Goal: Find specific page/section: Find specific page/section

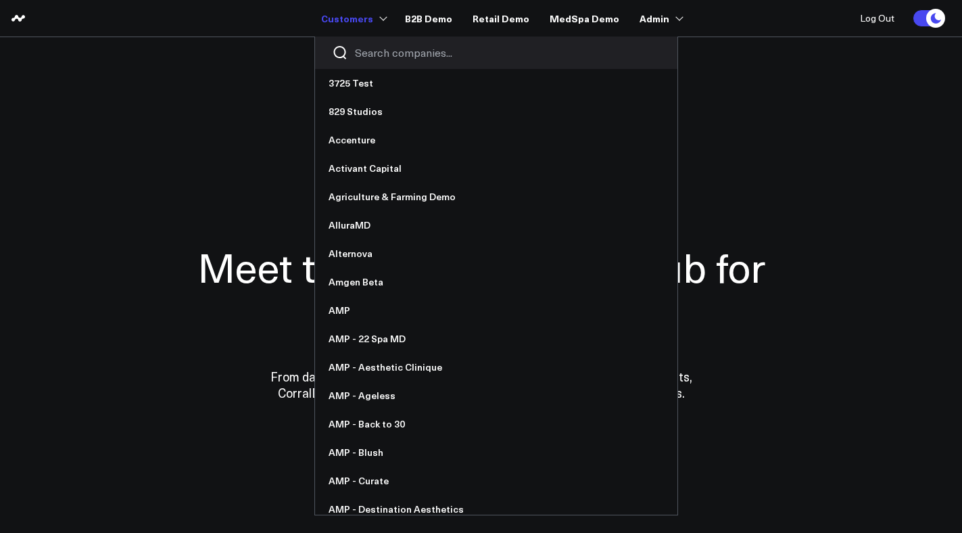
click at [378, 54] on input "Search companies input" at bounding box center [507, 52] width 305 height 15
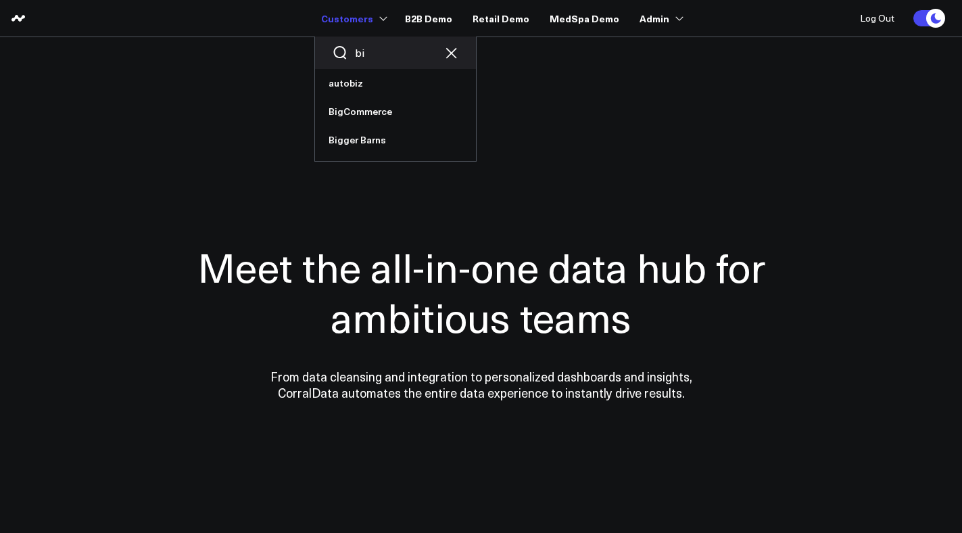
type input "big"
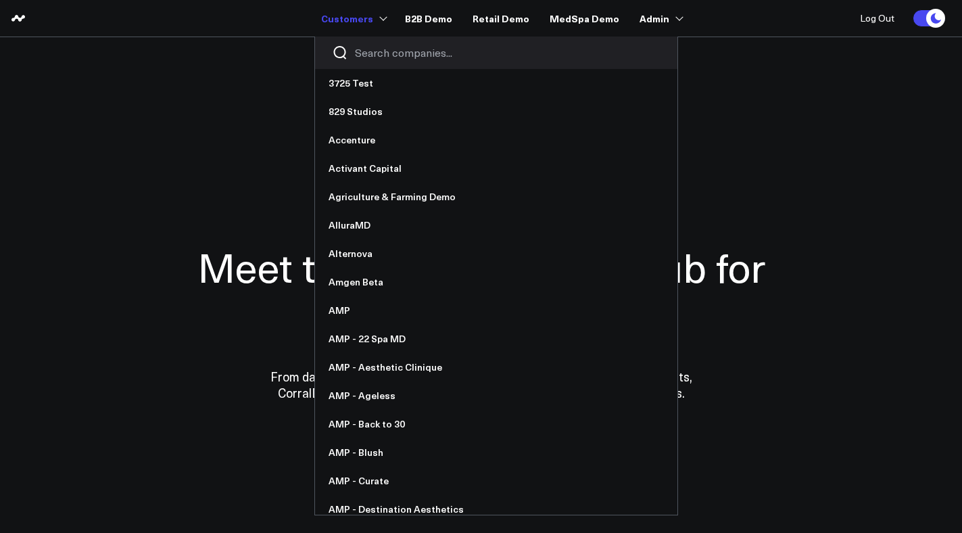
type input "d"
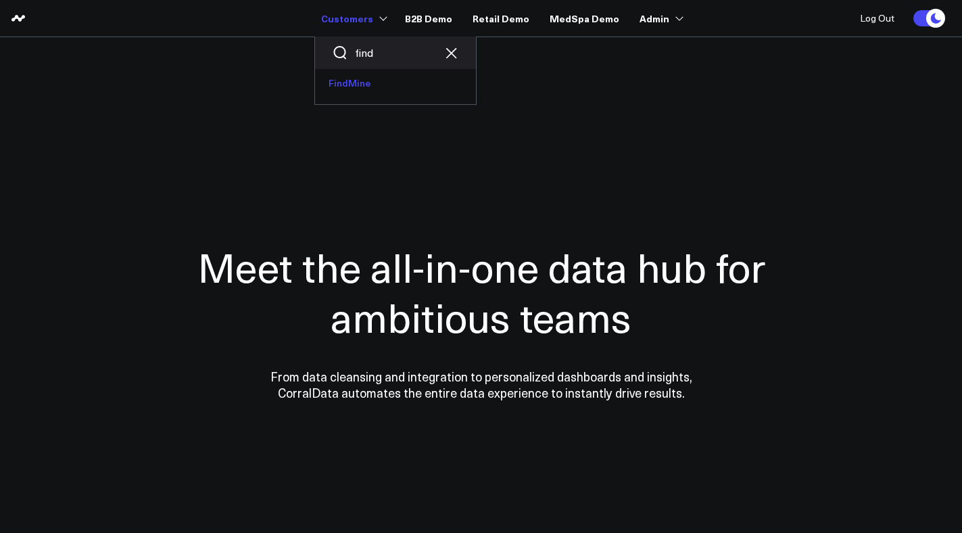
type input "find"
click at [369, 81] on link "FindMine" at bounding box center [395, 83] width 161 height 28
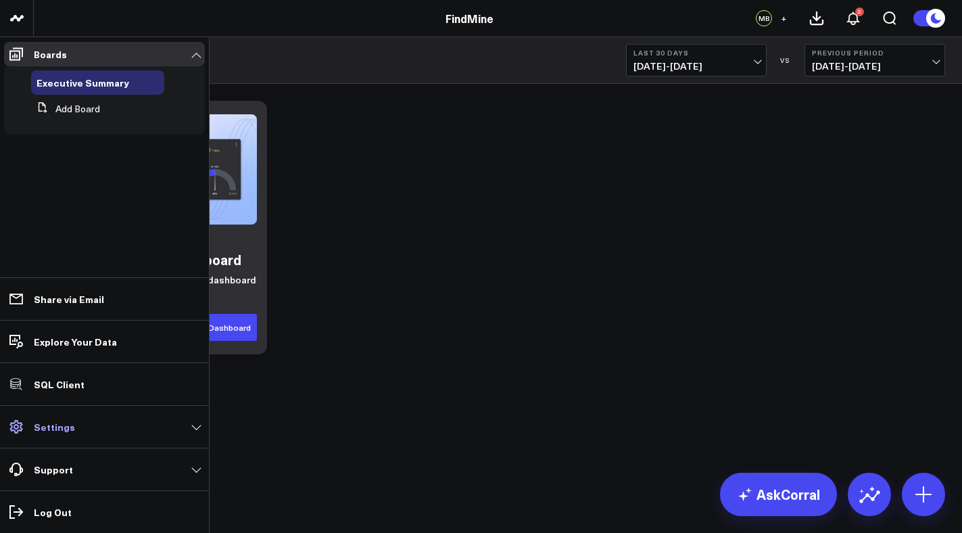
click at [70, 432] on p "Settings" at bounding box center [54, 426] width 41 height 11
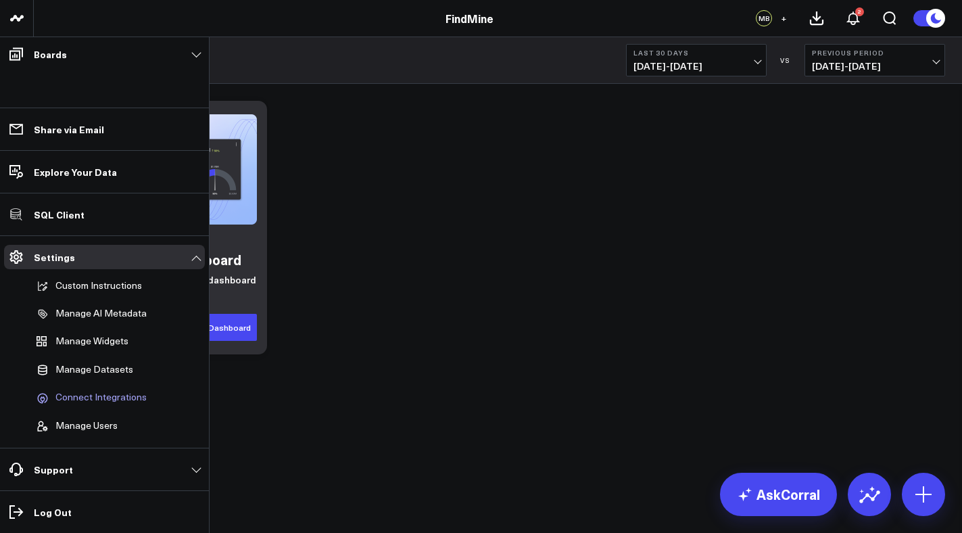
click at [80, 400] on span "Connect Integrations" at bounding box center [100, 397] width 91 height 12
